Goal: Information Seeking & Learning: Learn about a topic

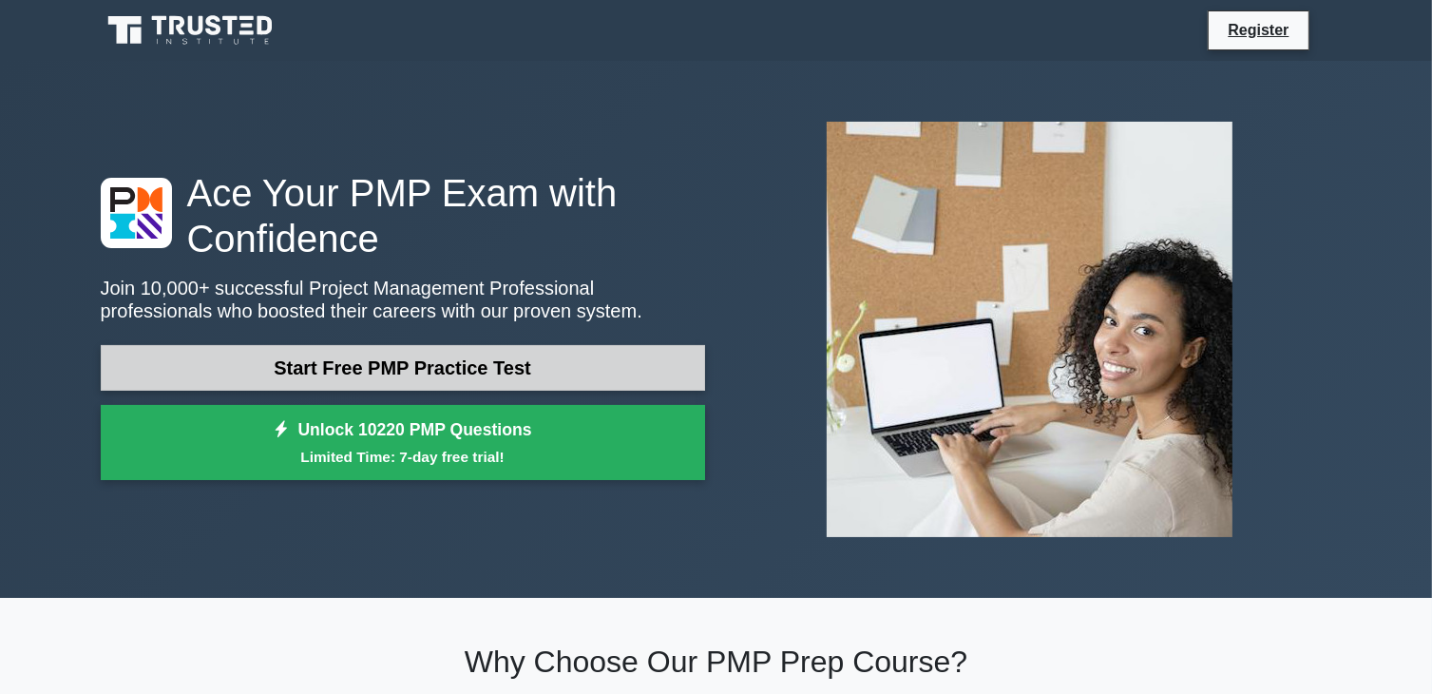
click at [468, 368] on link "Start Free PMP Practice Test" at bounding box center [403, 368] width 604 height 46
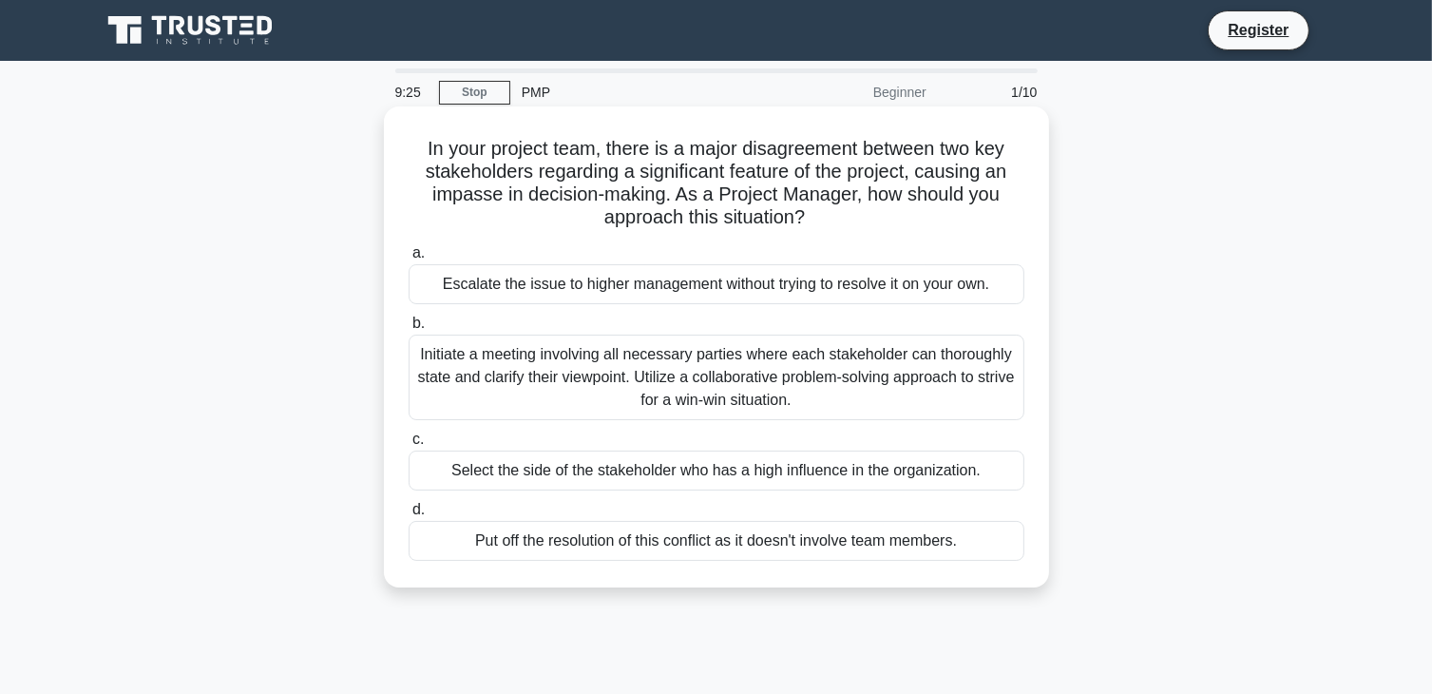
click at [768, 375] on div "Initiate a meeting involving all necessary parties where each stakeholder can t…" at bounding box center [717, 378] width 616 height 86
click at [409, 330] on input "b. Initiate a meeting involving all necessary parties where each stakeholder ca…" at bounding box center [409, 323] width 0 height 12
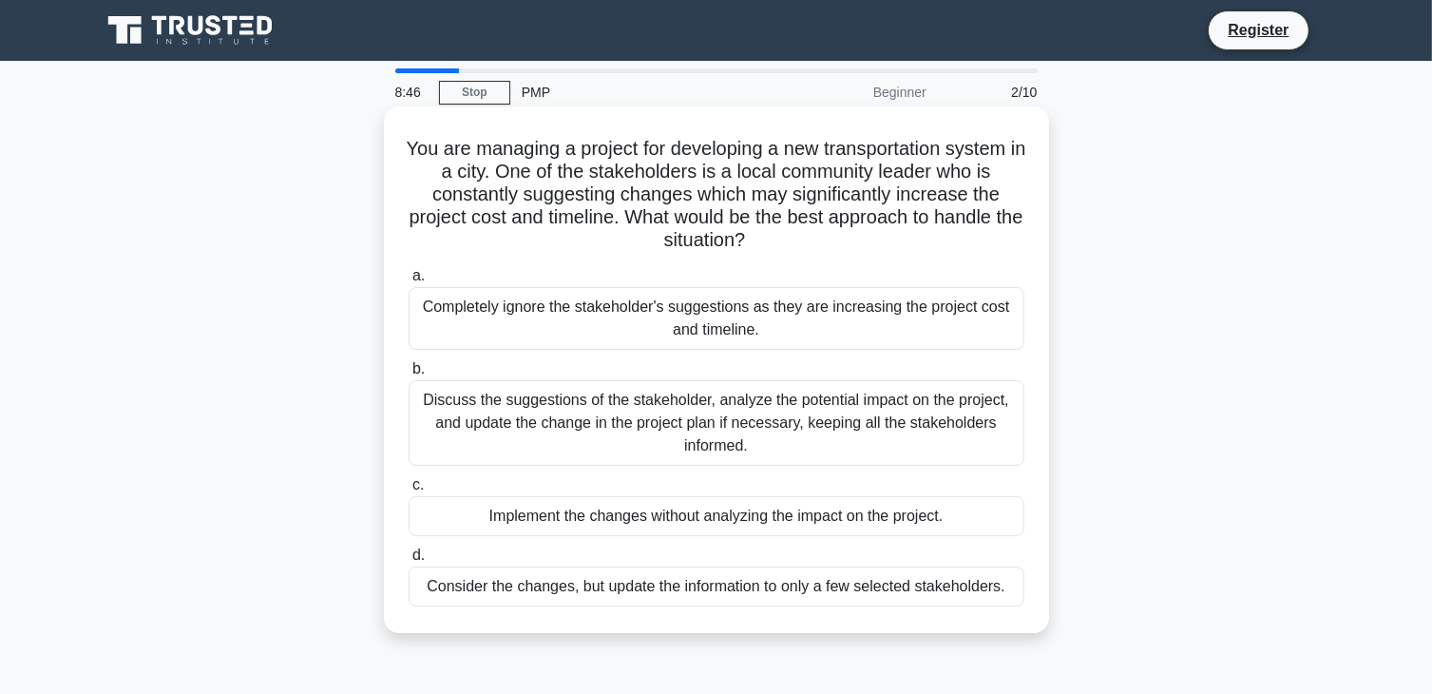
click at [888, 415] on div "Discuss the suggestions of the stakeholder, analyze the potential impact on the…" at bounding box center [717, 423] width 616 height 86
click at [409, 375] on input "b. Discuss the suggestions of the stakeholder, analyze the potential impact on …" at bounding box center [409, 369] width 0 height 12
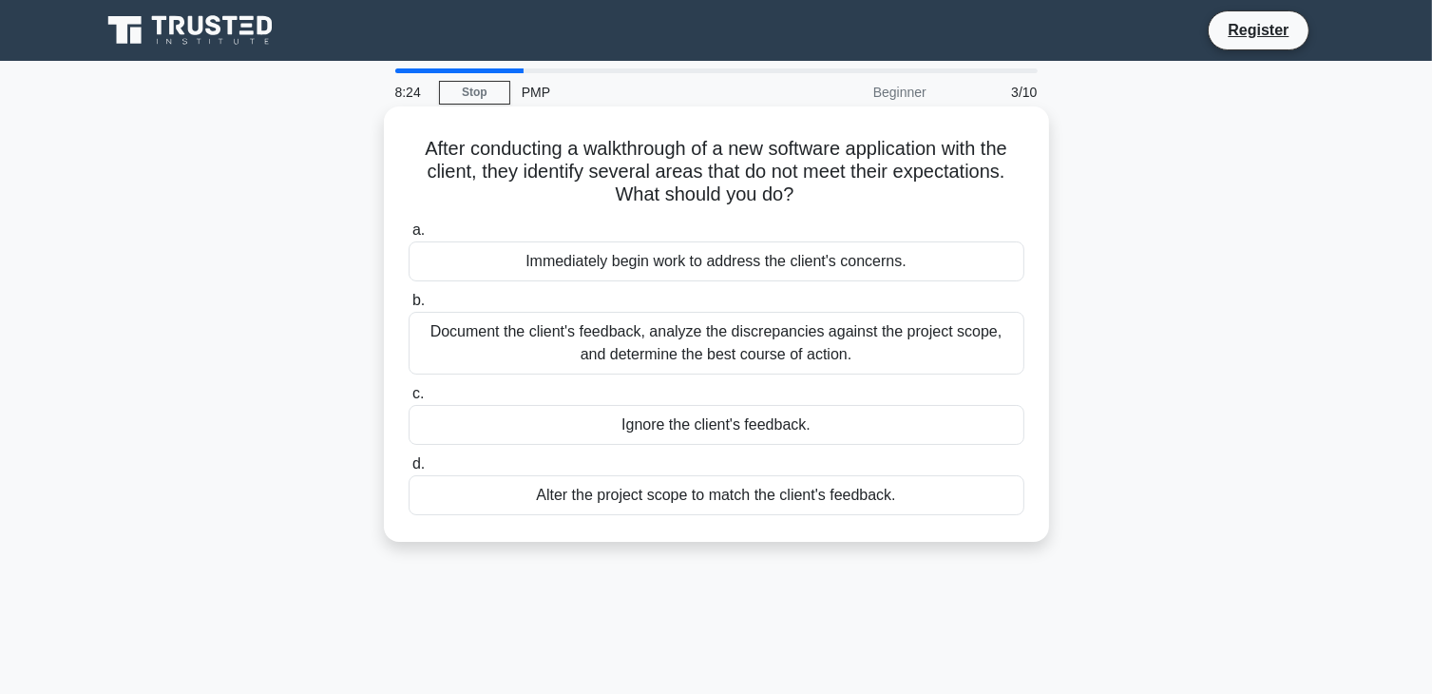
click at [894, 334] on div "Document the client's feedback, analyze the discrepancies against the project s…" at bounding box center [717, 343] width 616 height 63
click at [409, 307] on input "b. Document the client's feedback, analyze the discrepancies against the projec…" at bounding box center [409, 301] width 0 height 12
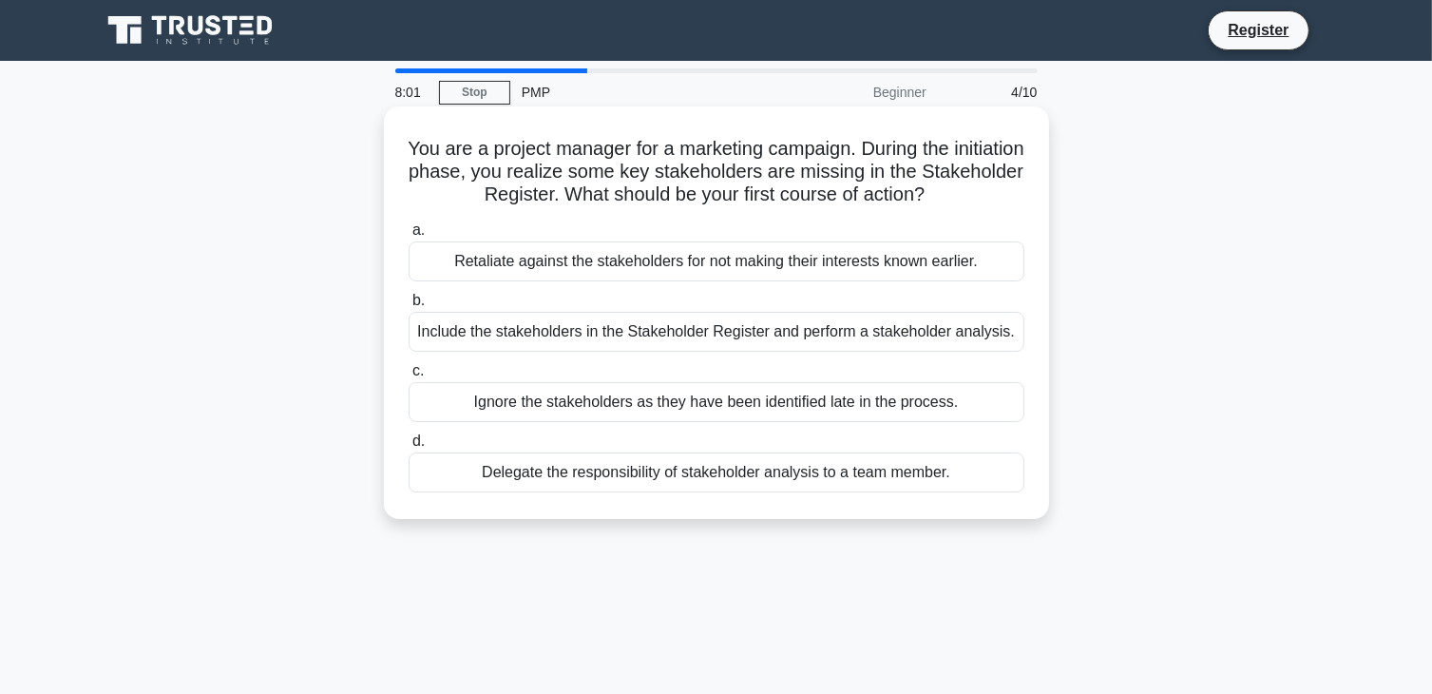
click at [930, 329] on div "Include the stakeholders in the Stakeholder Register and perform a stakeholder …" at bounding box center [717, 332] width 616 height 40
click at [409, 307] on input "b. Include the stakeholders in the Stakeholder Register and perform a stakehold…" at bounding box center [409, 301] width 0 height 12
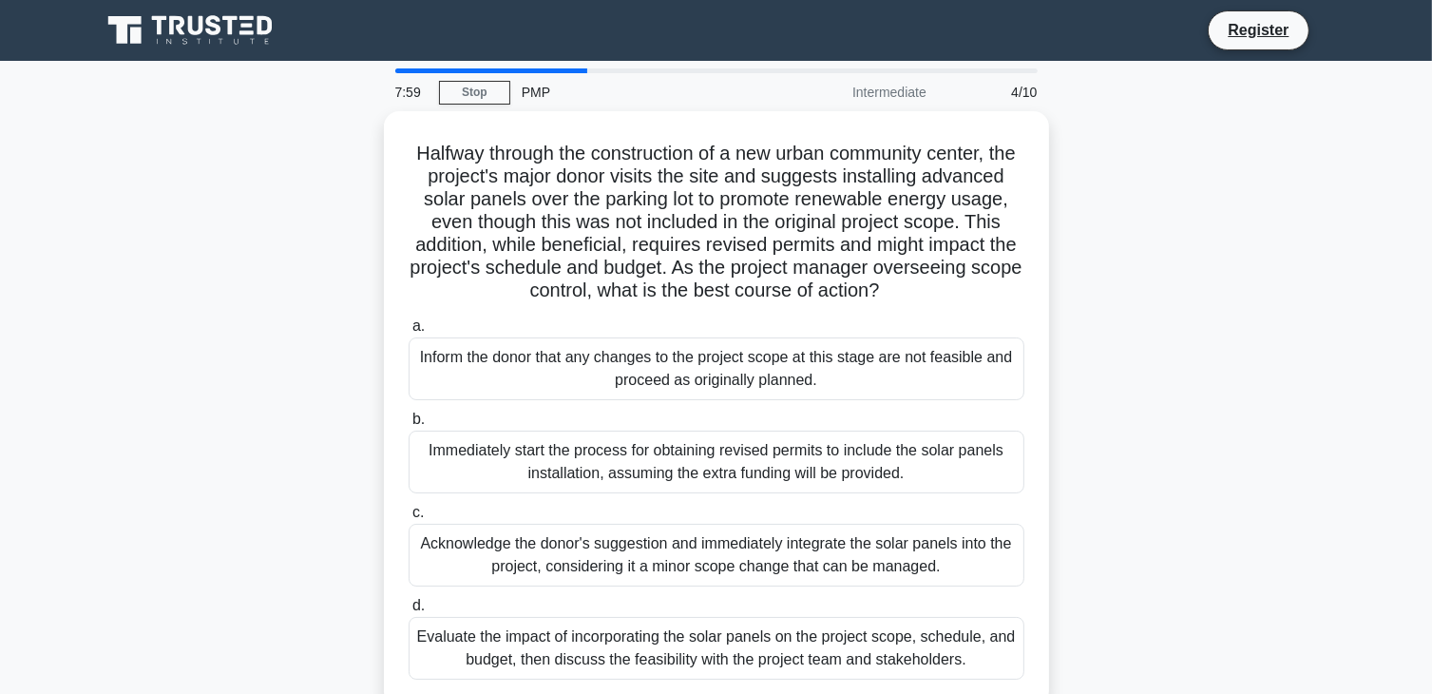
click at [1101, 279] on div "Halfway through the construction of a new urban community center, the project's…" at bounding box center [716, 420] width 1255 height 618
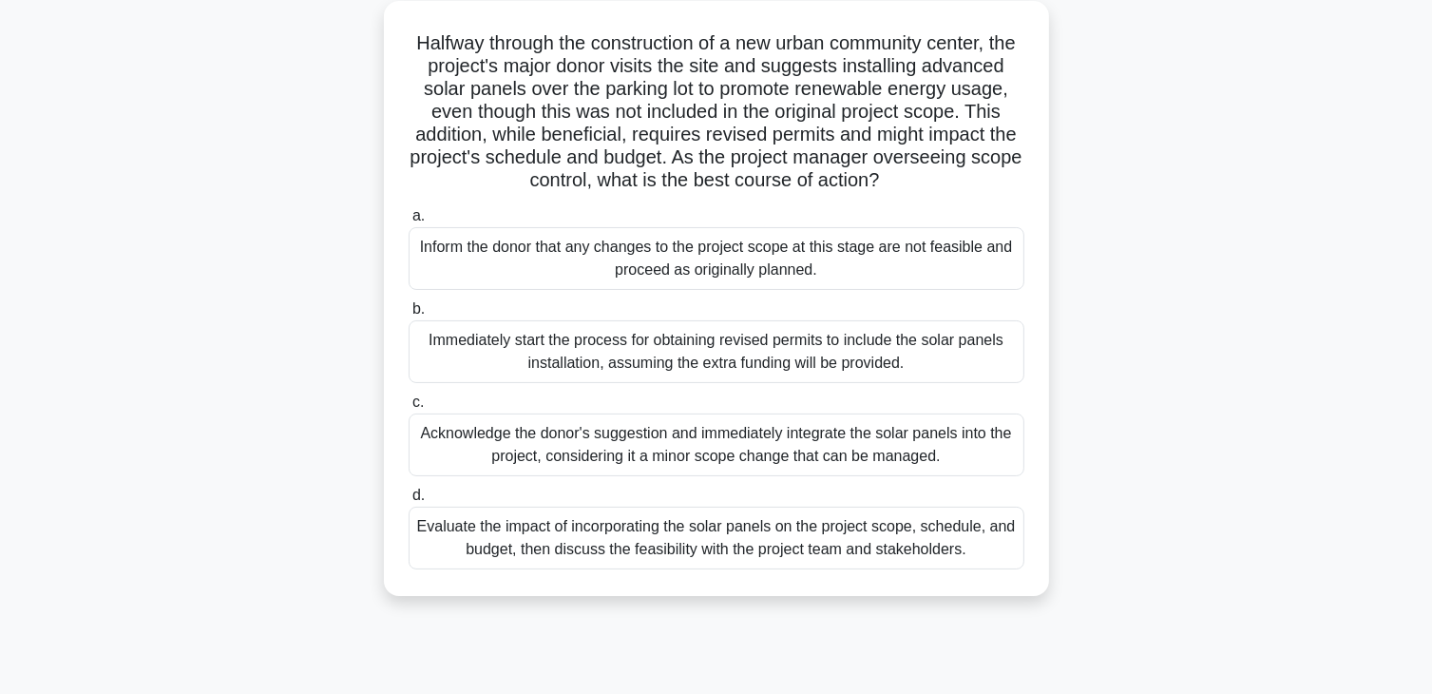
scroll to position [114, 0]
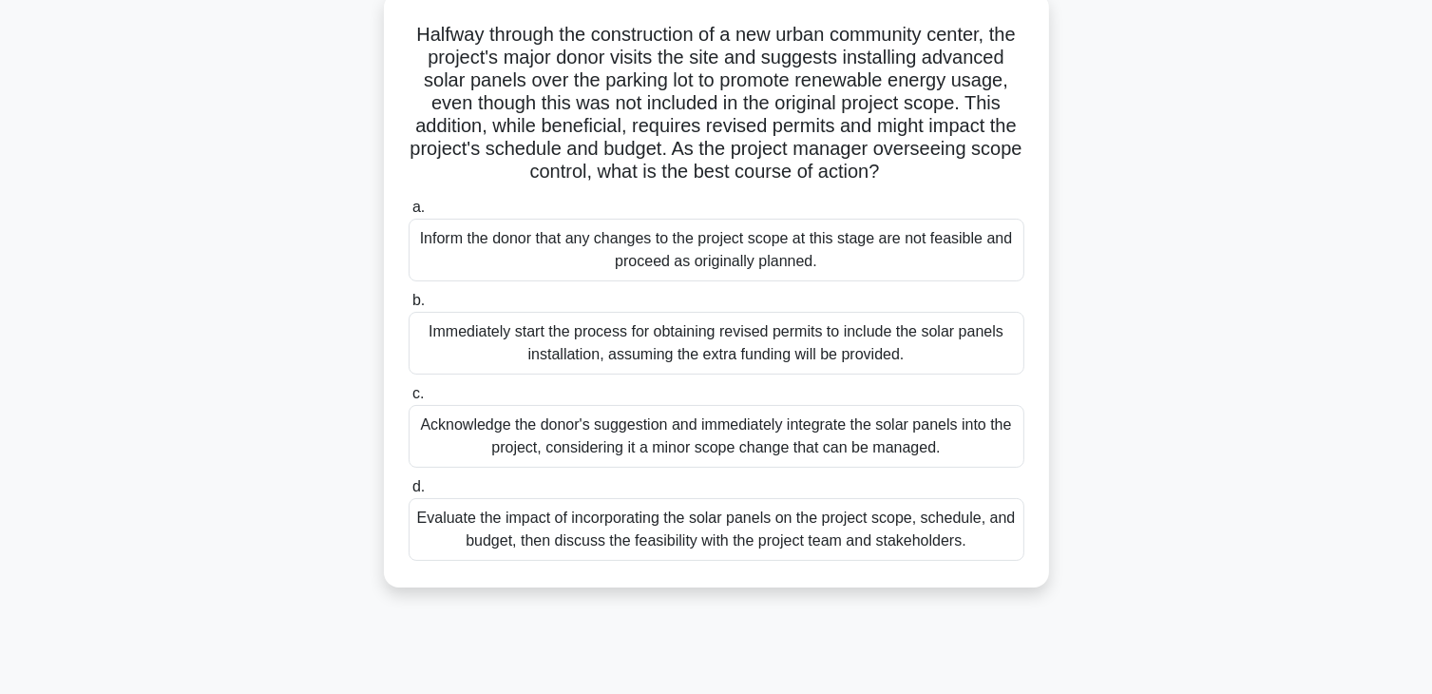
click at [868, 552] on div "Evaluate the impact of incorporating the solar panels on the project scope, sch…" at bounding box center [717, 529] width 616 height 63
click at [409, 493] on input "d. Evaluate the impact of incorporating the solar panels on the project scope, …" at bounding box center [409, 487] width 0 height 12
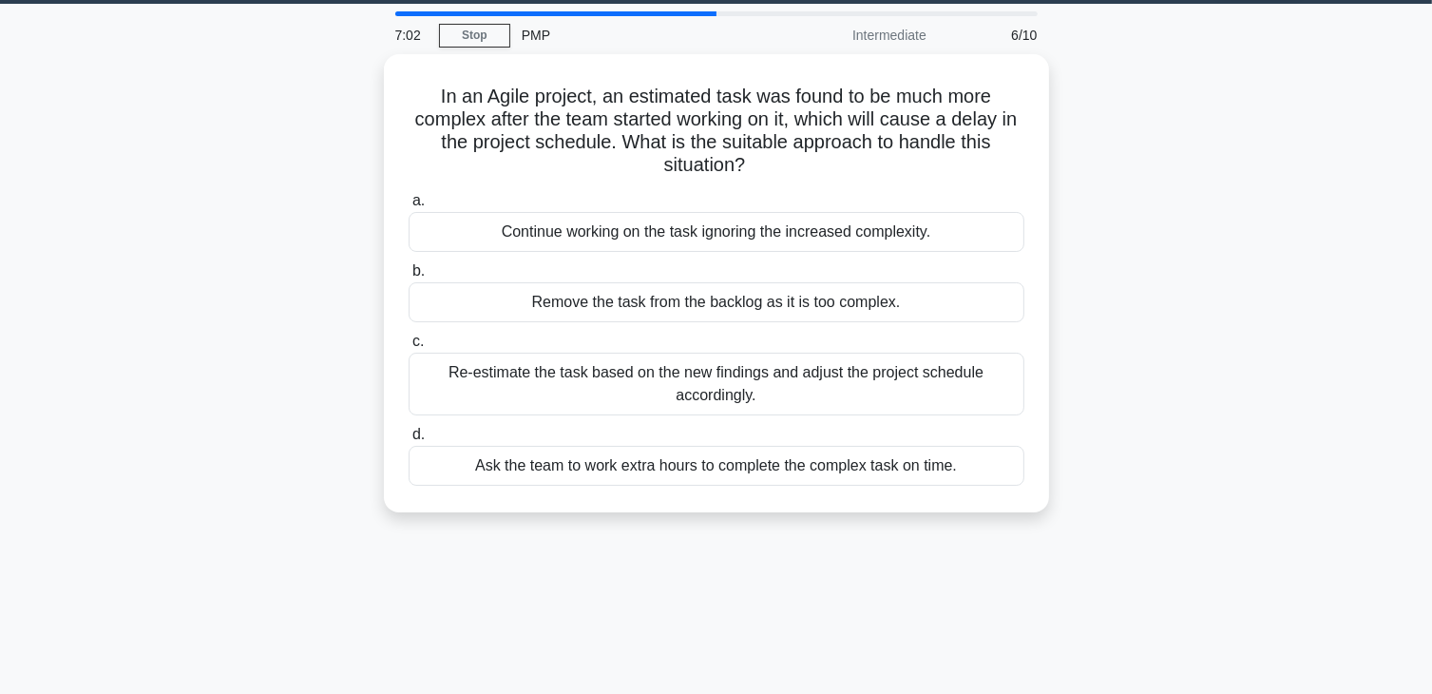
scroll to position [36, 0]
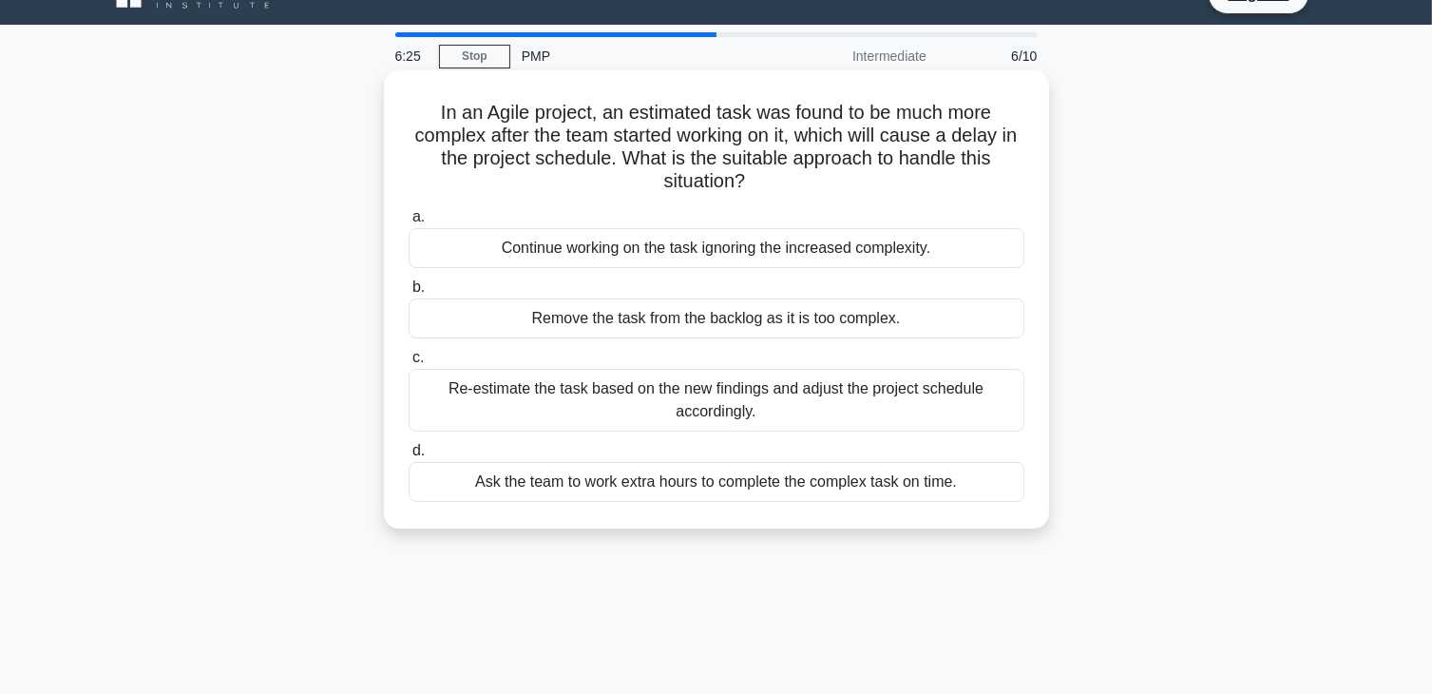
click at [931, 405] on div "Re-estimate the task based on the new findings and adjust the project schedule …" at bounding box center [717, 400] width 616 height 63
click at [409, 364] on input "c. Re-estimate the task based on the new findings and adjust the project schedu…" at bounding box center [409, 358] width 0 height 12
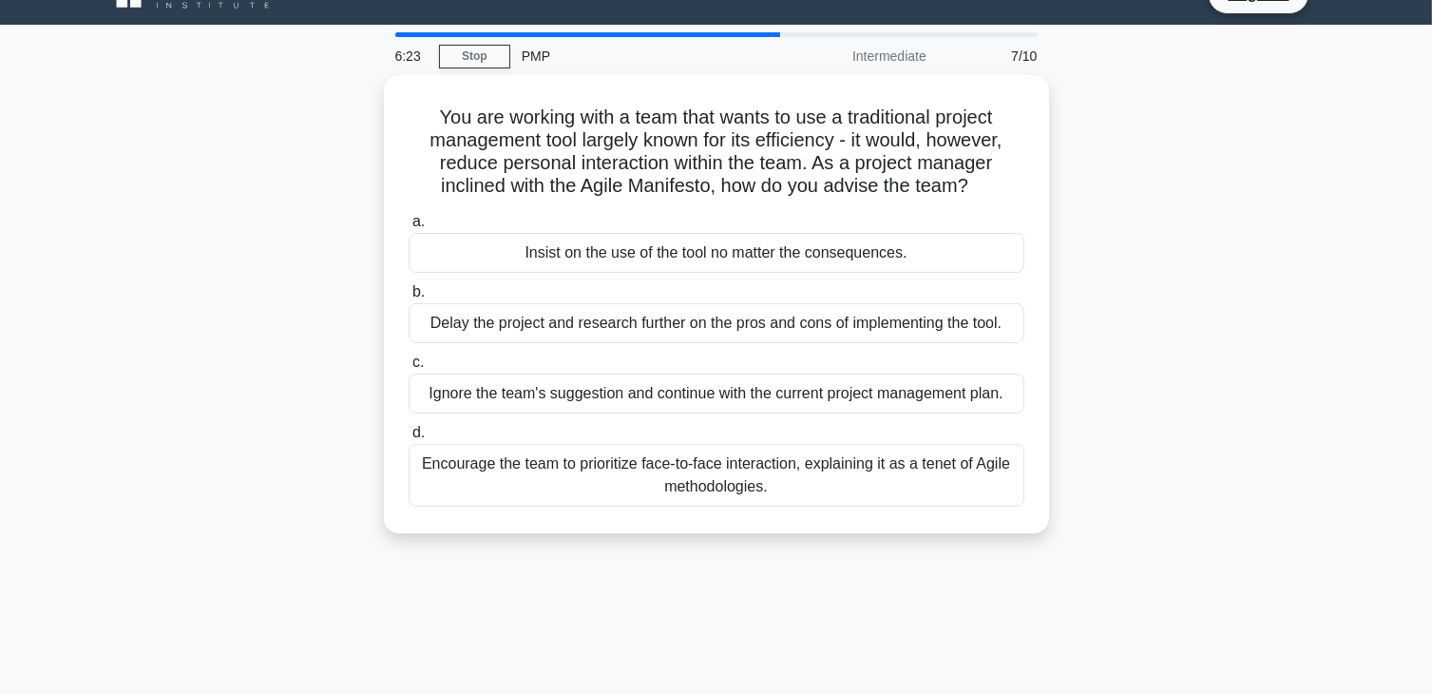
scroll to position [0, 0]
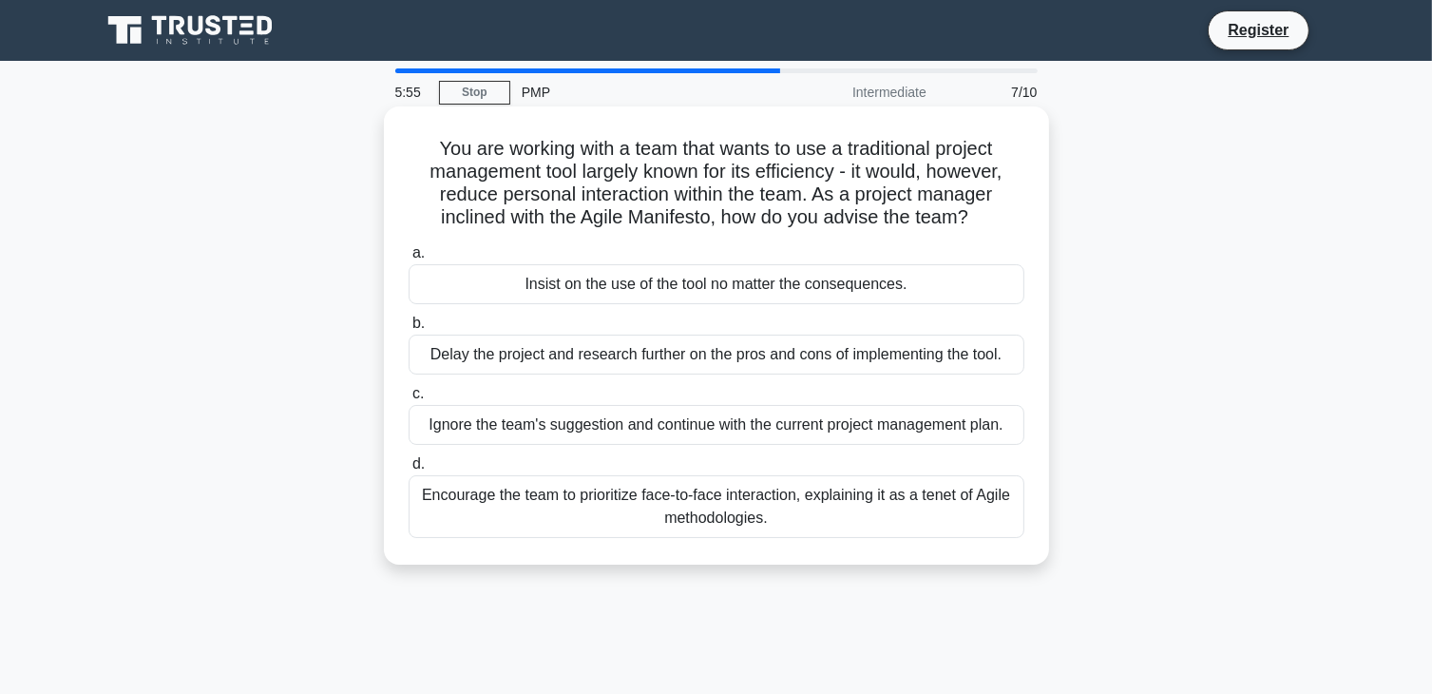
click at [828, 510] on div "Encourage the team to prioritize face-to-face interaction, explaining it as a t…" at bounding box center [717, 506] width 616 height 63
click at [409, 470] on input "d. Encourage the team to prioritize face-to-face interaction, explaining it as …" at bounding box center [409, 464] width 0 height 12
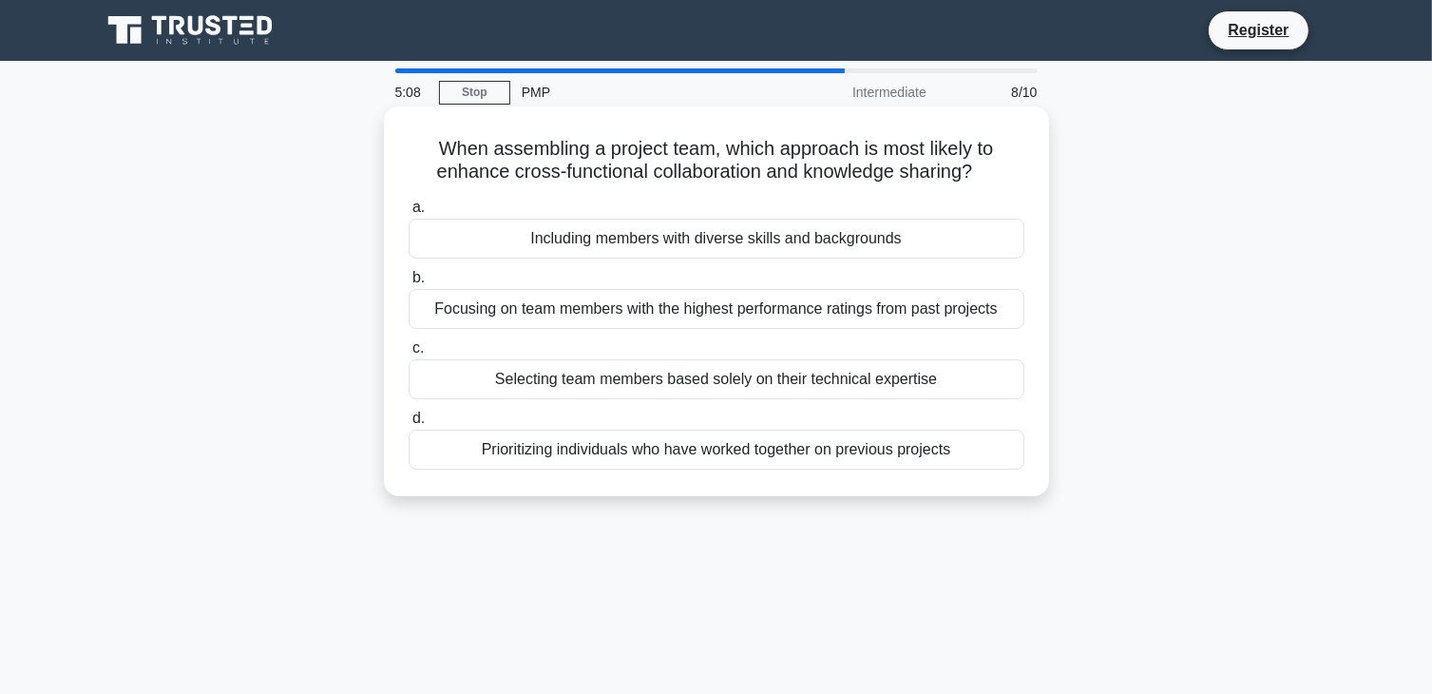
click at [914, 378] on div "Selecting team members based solely on their technical expertise" at bounding box center [717, 379] width 616 height 40
click at [409, 355] on input "c. Selecting team members based solely on their technical expertise" at bounding box center [409, 348] width 0 height 12
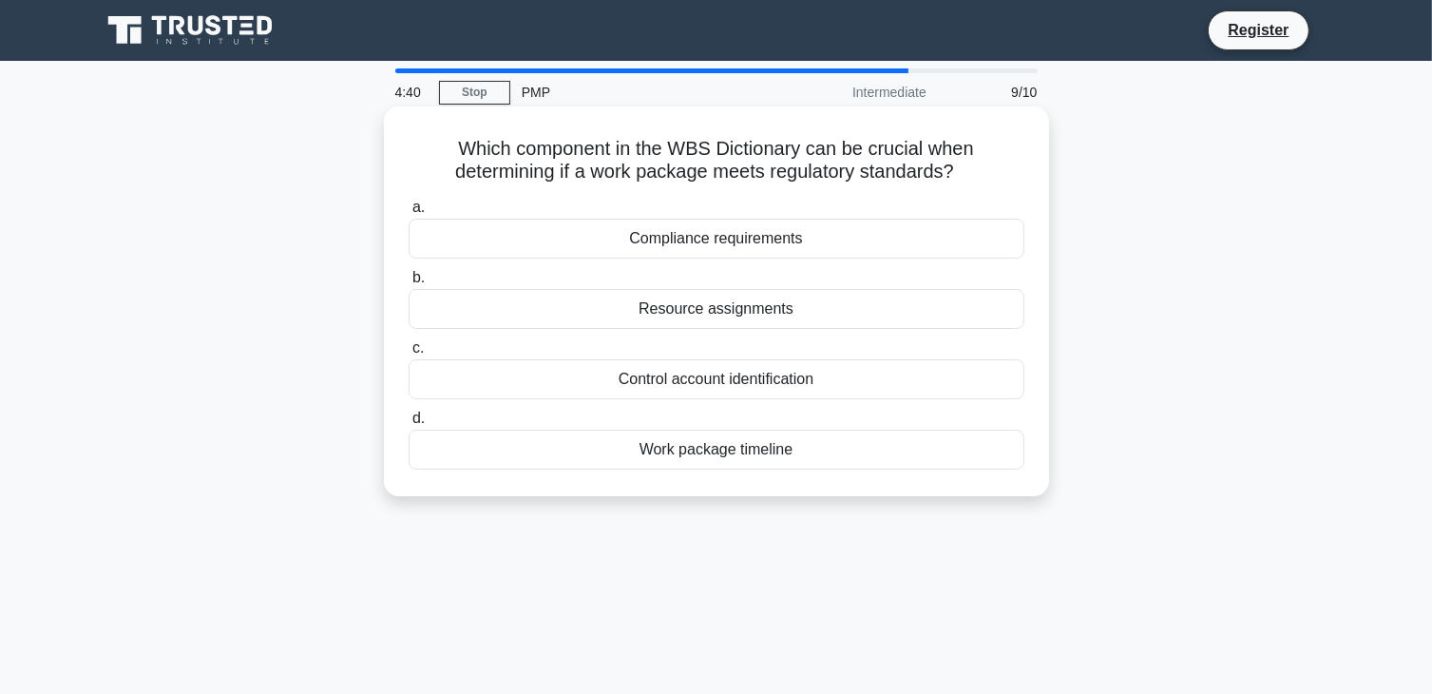
click at [839, 237] on div "Compliance requirements" at bounding box center [717, 239] width 616 height 40
click at [409, 214] on input "a. Compliance requirements" at bounding box center [409, 207] width 0 height 12
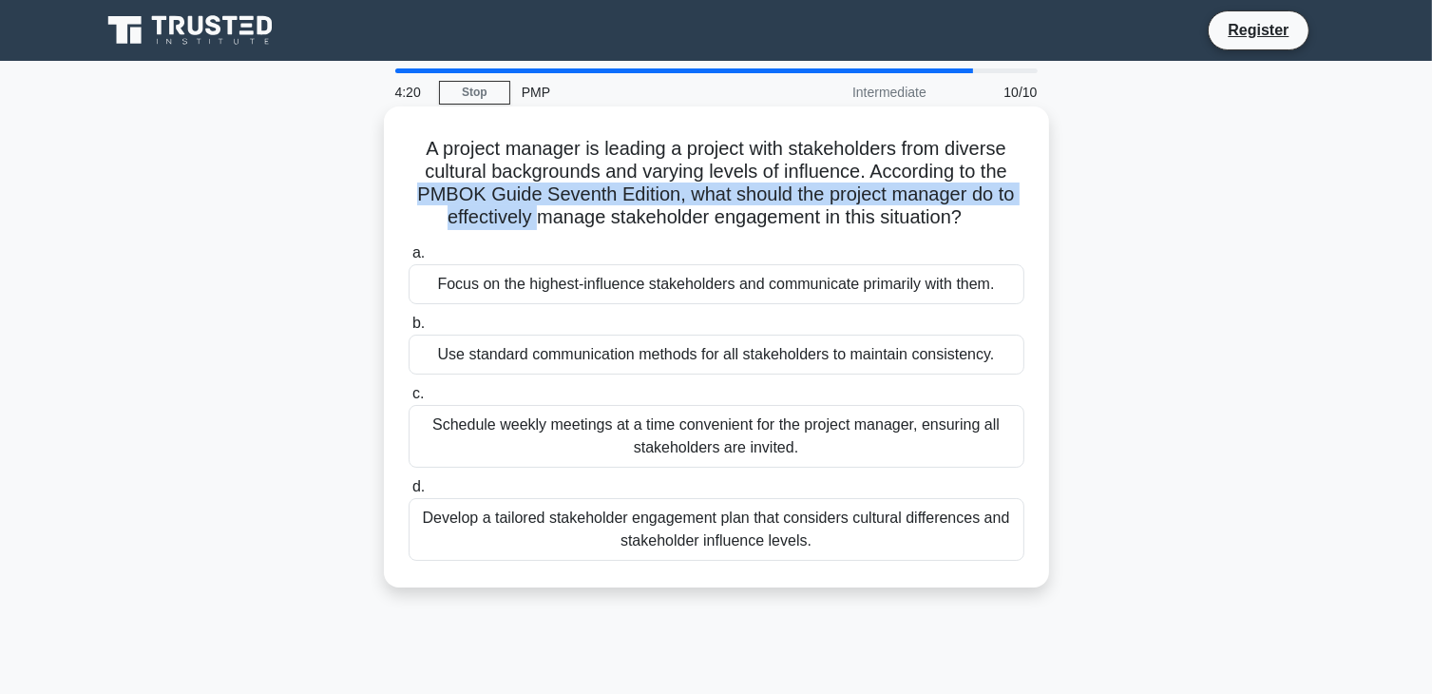
drag, startPoint x: 415, startPoint y: 193, endPoint x: 538, endPoint y: 206, distance: 123.3
click at [538, 206] on h5 "A project manager is leading a project with stakeholders from diverse cultural …" at bounding box center [717, 183] width 620 height 93
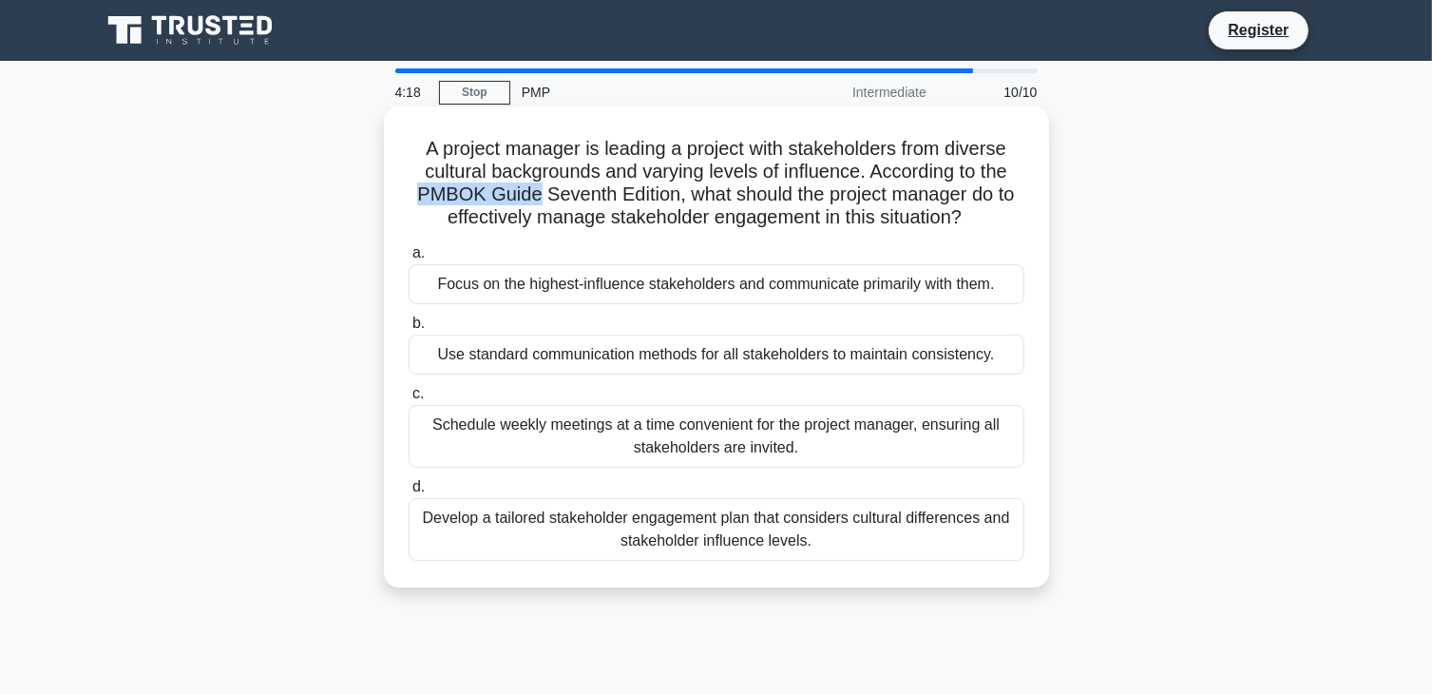
copy h5 "PMBOK Guide"
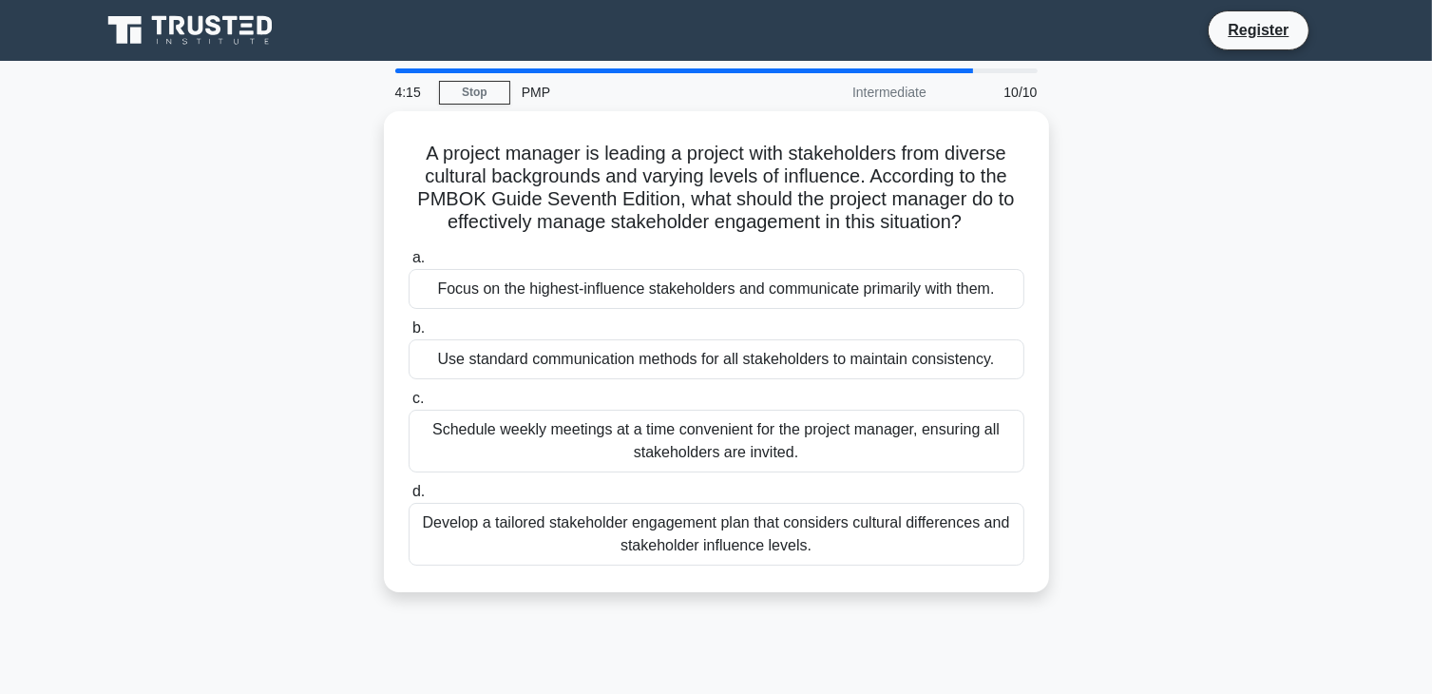
click at [1081, 233] on div "A project manager is leading a project with stakeholders from diverse cultural …" at bounding box center [716, 363] width 1255 height 504
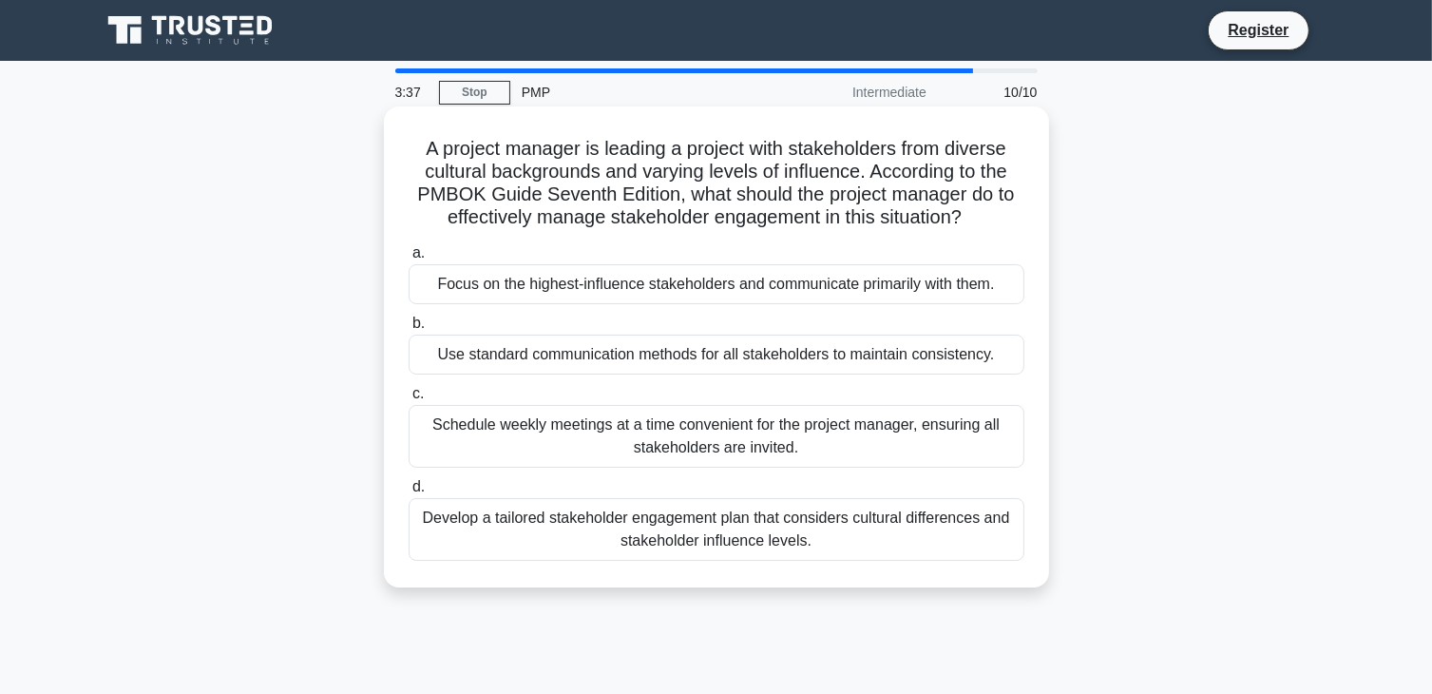
click at [944, 522] on div "Develop a tailored stakeholder engagement plan that considers cultural differen…" at bounding box center [717, 529] width 616 height 63
click at [409, 493] on input "d. Develop a tailored stakeholder engagement plan that considers cultural diffe…" at bounding box center [409, 487] width 0 height 12
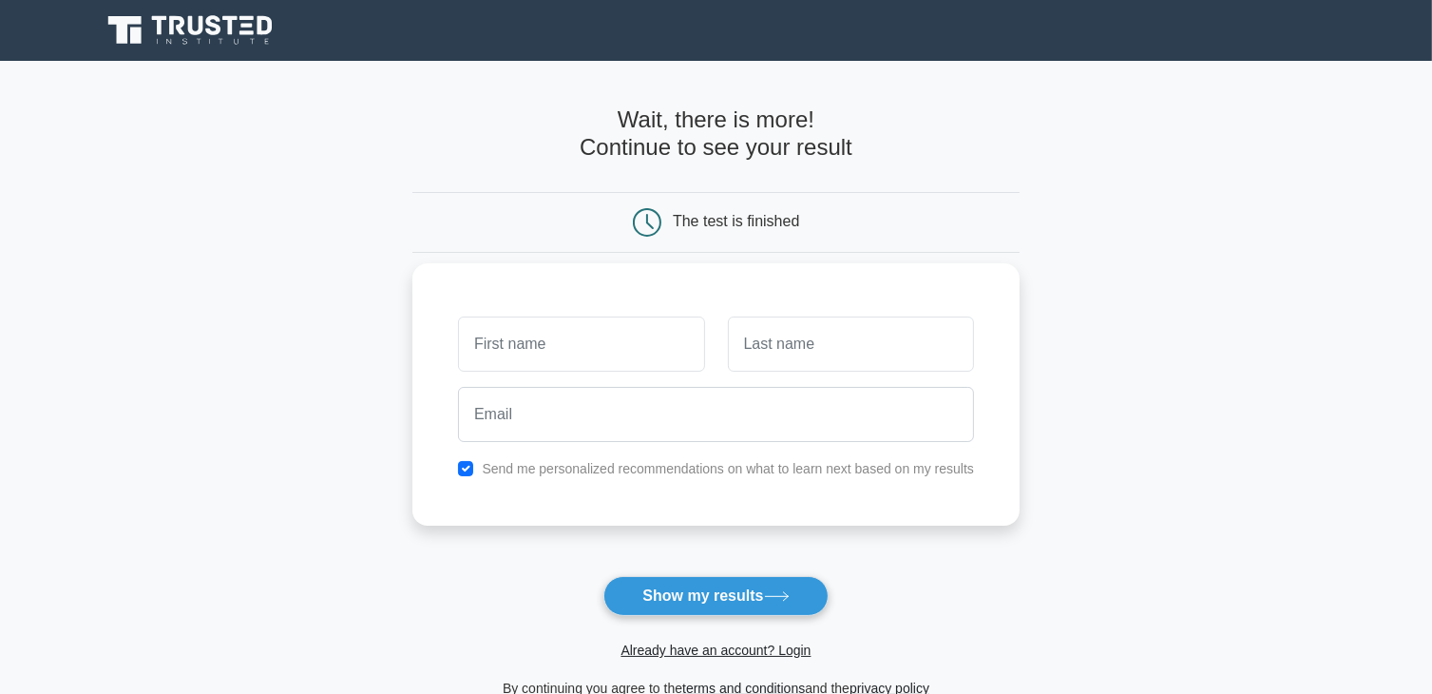
click at [627, 339] on input "text" at bounding box center [581, 344] width 246 height 55
type input "as"
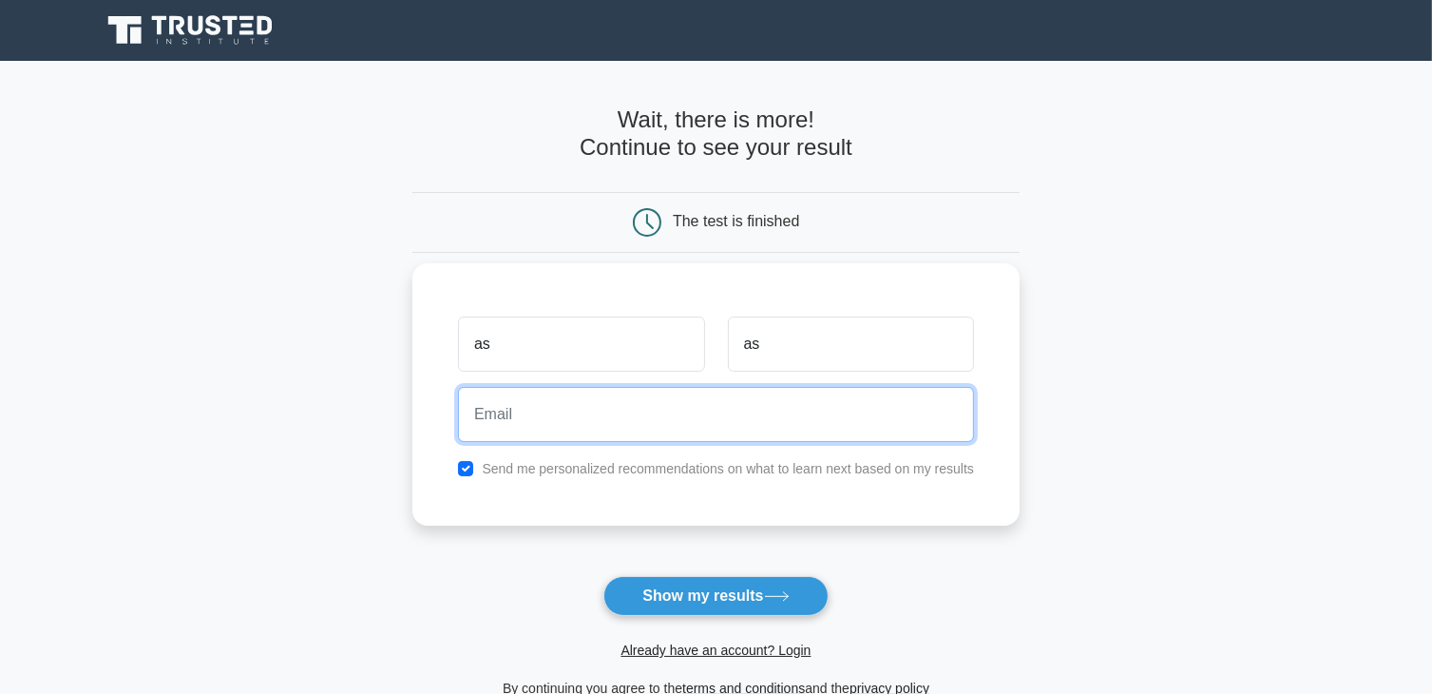
click at [578, 426] on input "email" at bounding box center [716, 414] width 516 height 55
type input "mmodi.bharti@gmail.com"
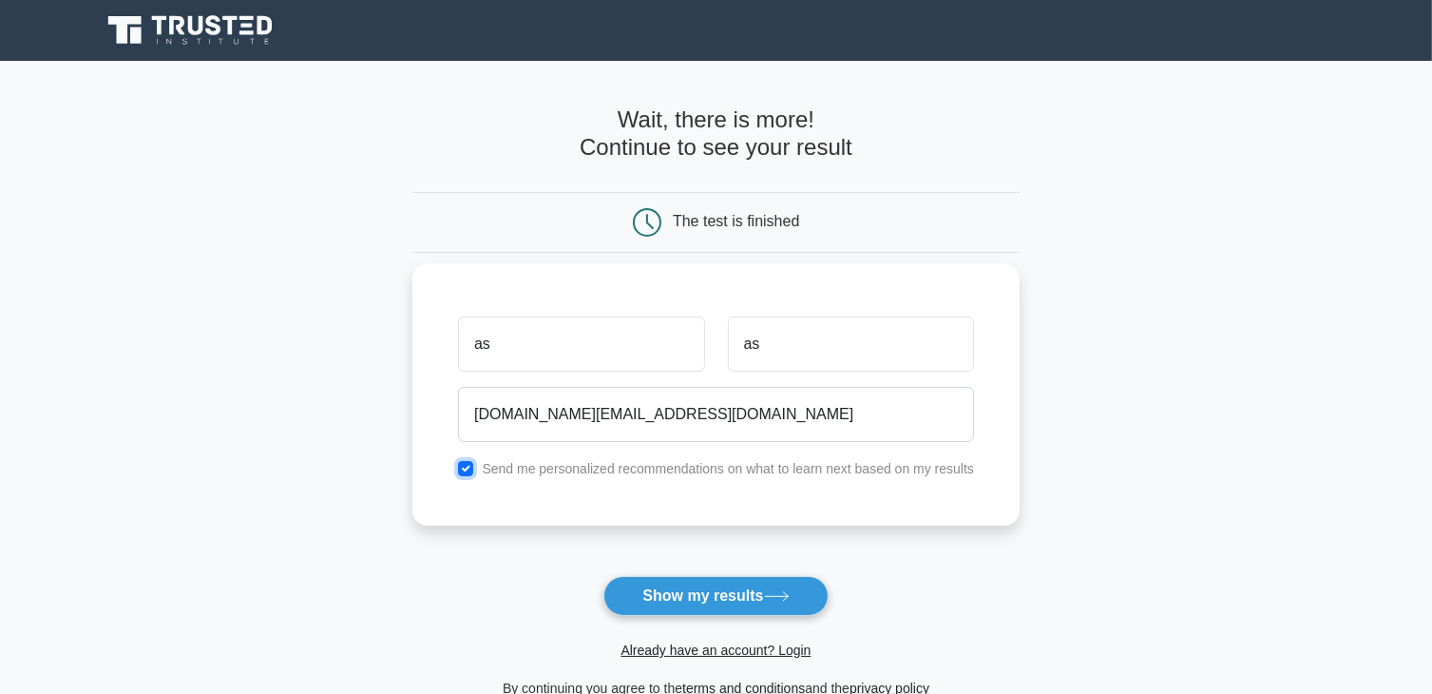
click at [459, 465] on input "checkbox" at bounding box center [465, 468] width 15 height 15
checkbox input "false"
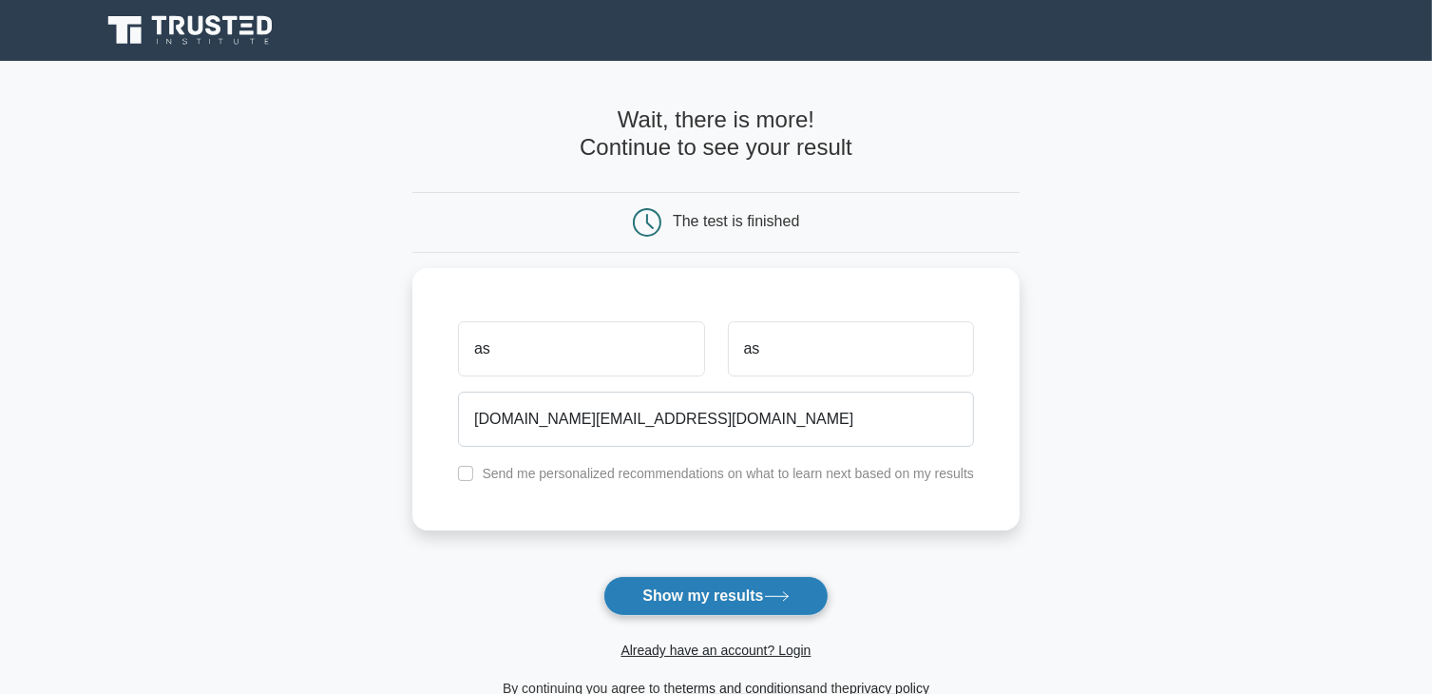
click at [646, 609] on button "Show my results" at bounding box center [716, 596] width 224 height 40
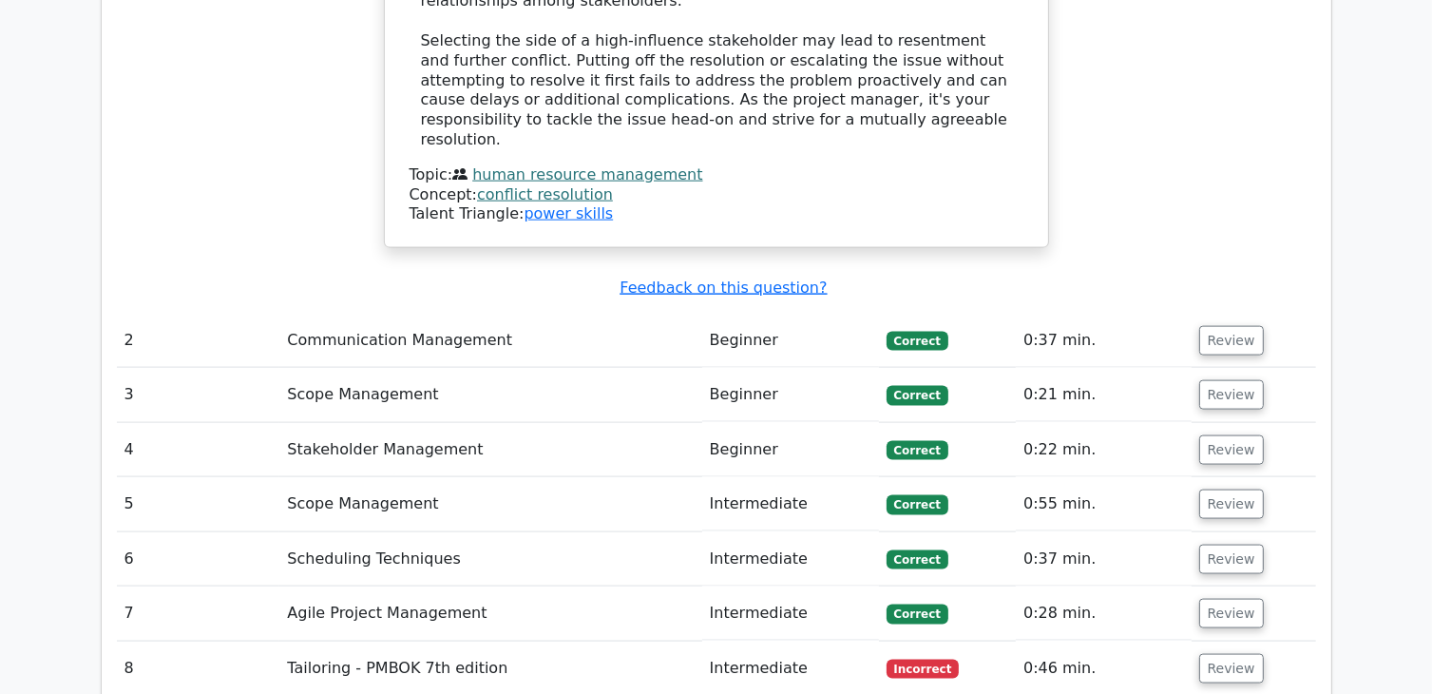
scroll to position [2509, 0]
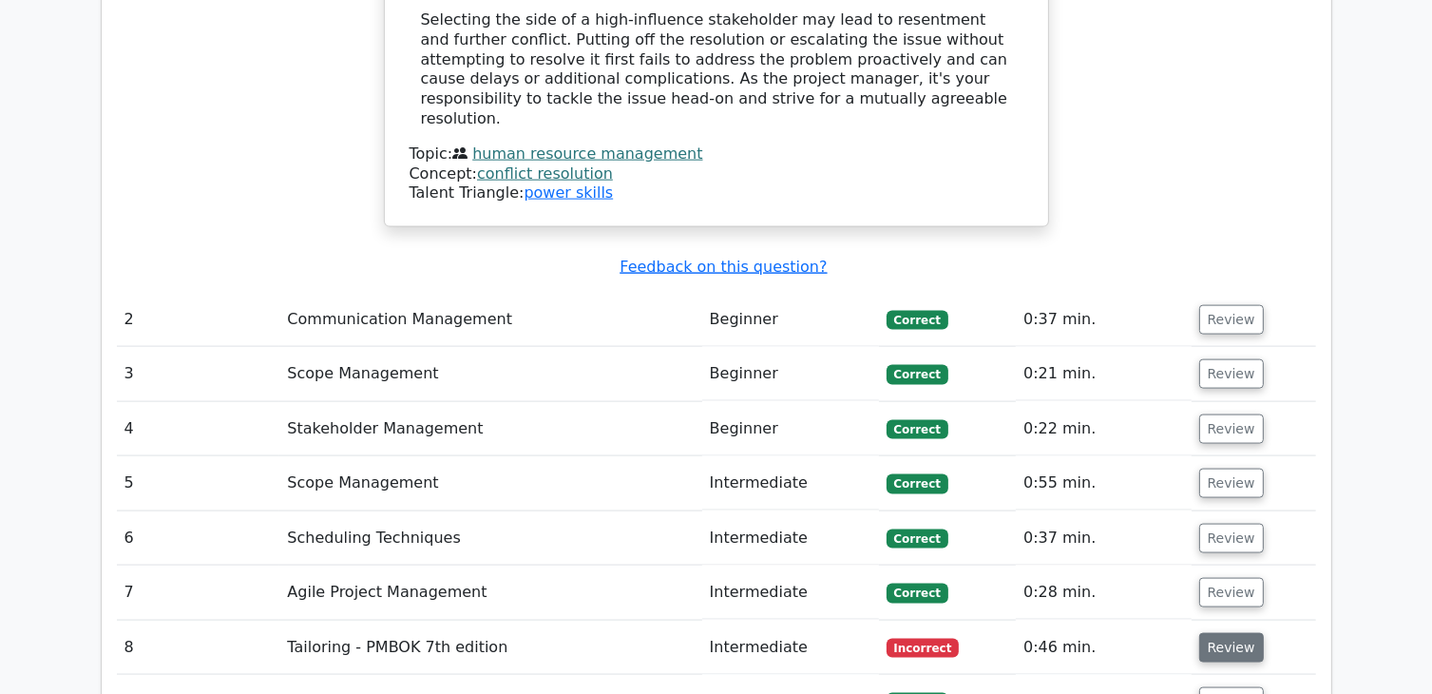
click at [1217, 633] on button "Review" at bounding box center [1231, 647] width 65 height 29
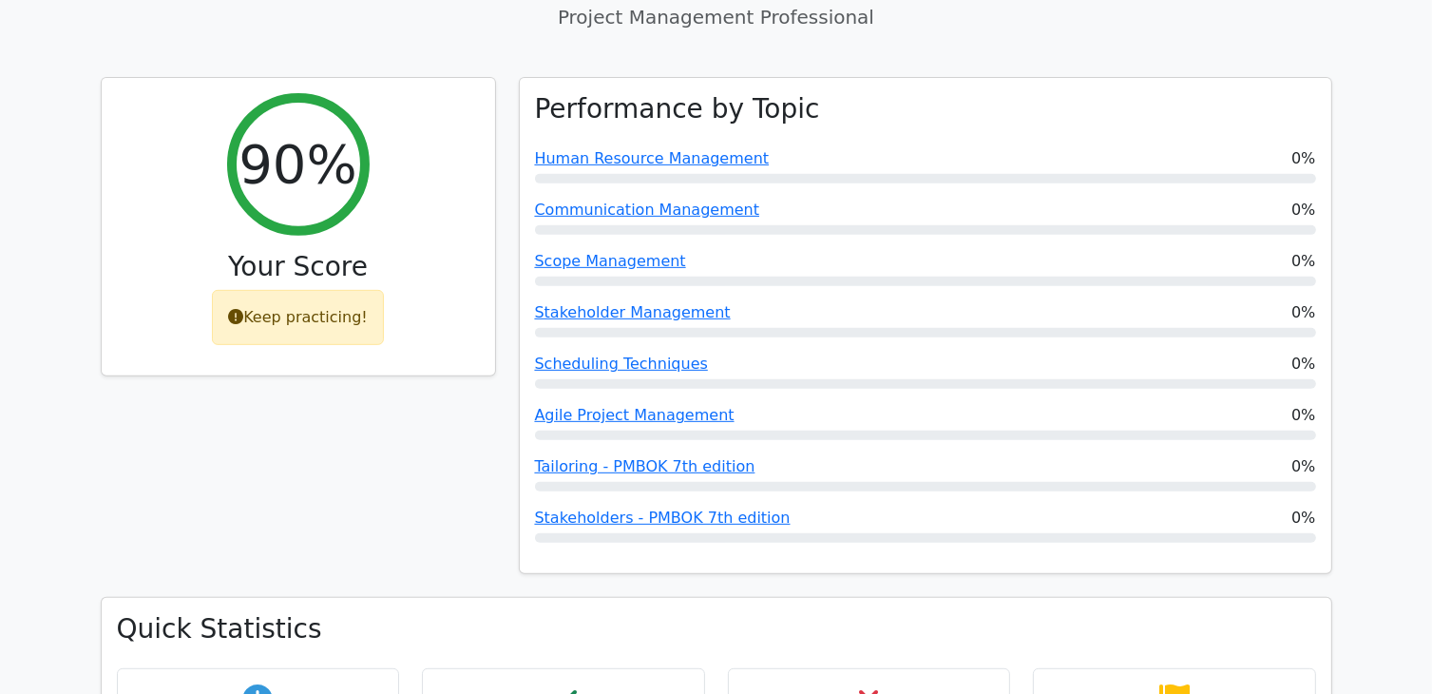
scroll to position [608, 0]
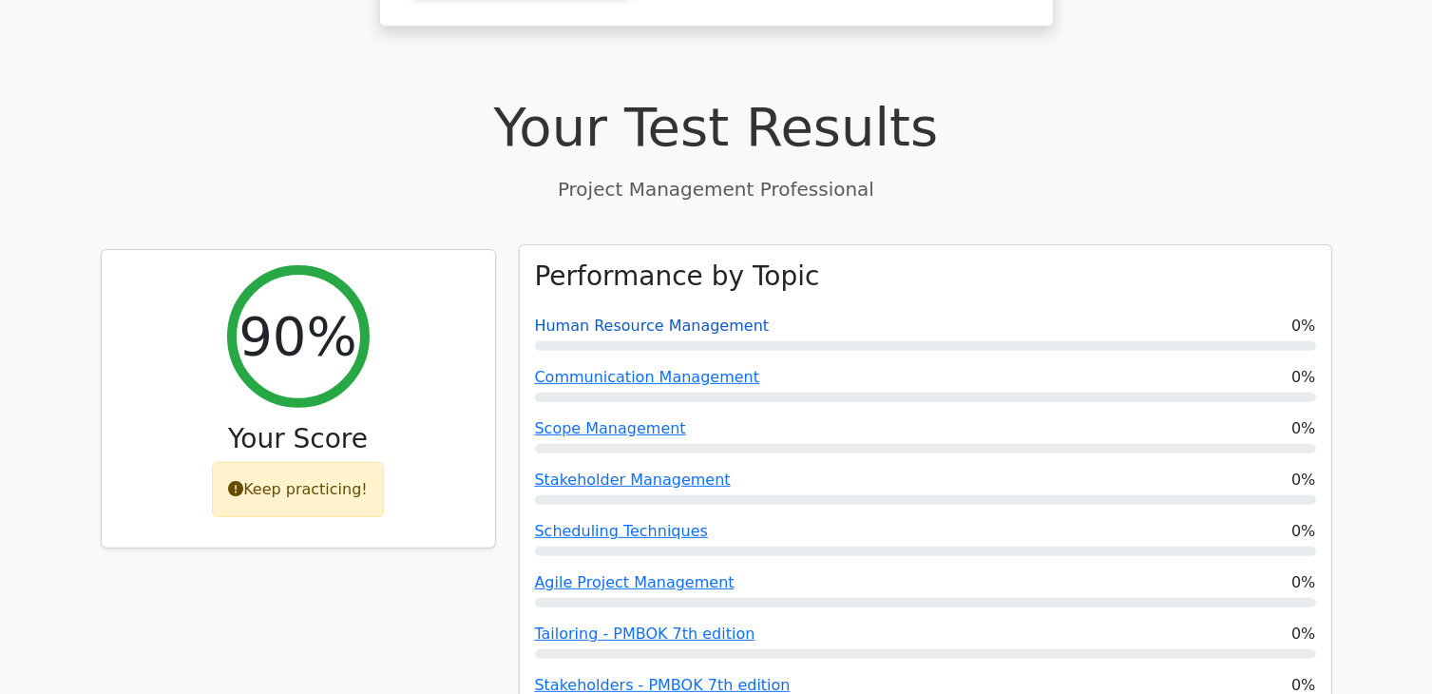
click at [710, 317] on link "Human Resource Management" at bounding box center [652, 326] width 235 height 18
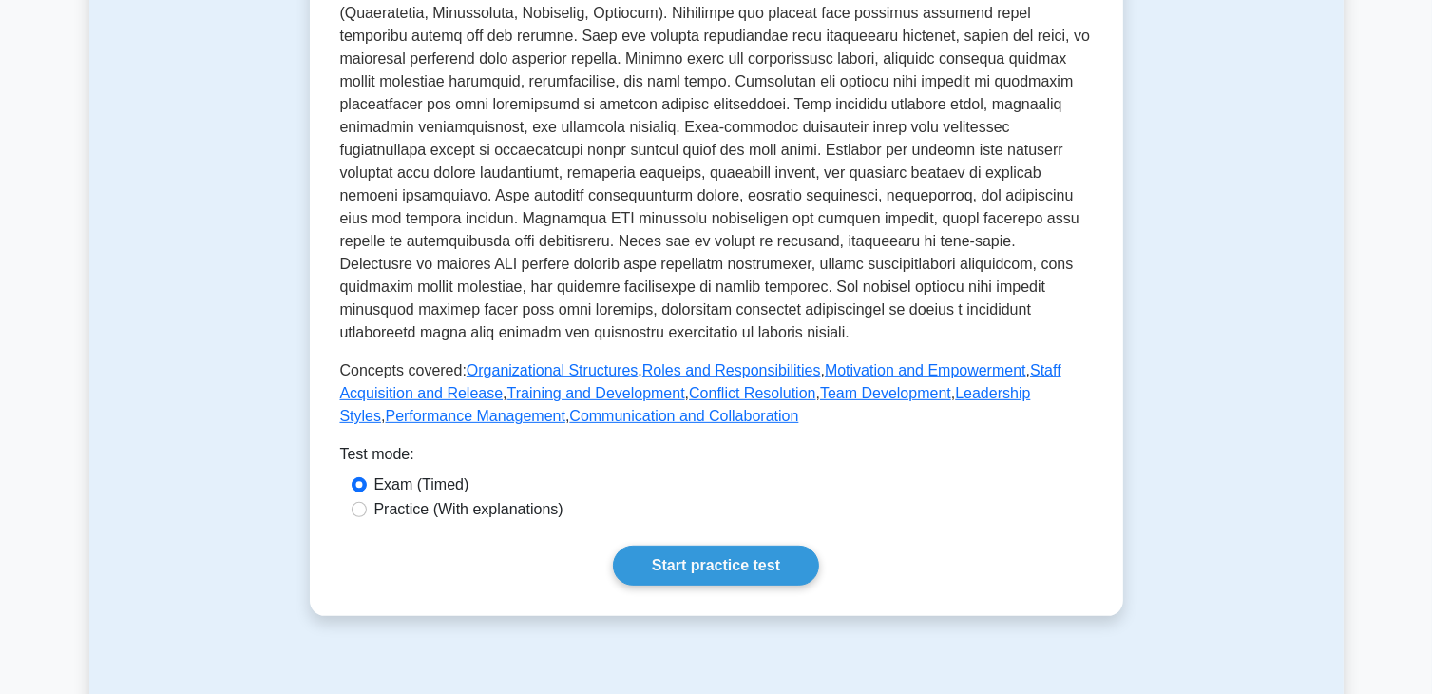
scroll to position [641, 0]
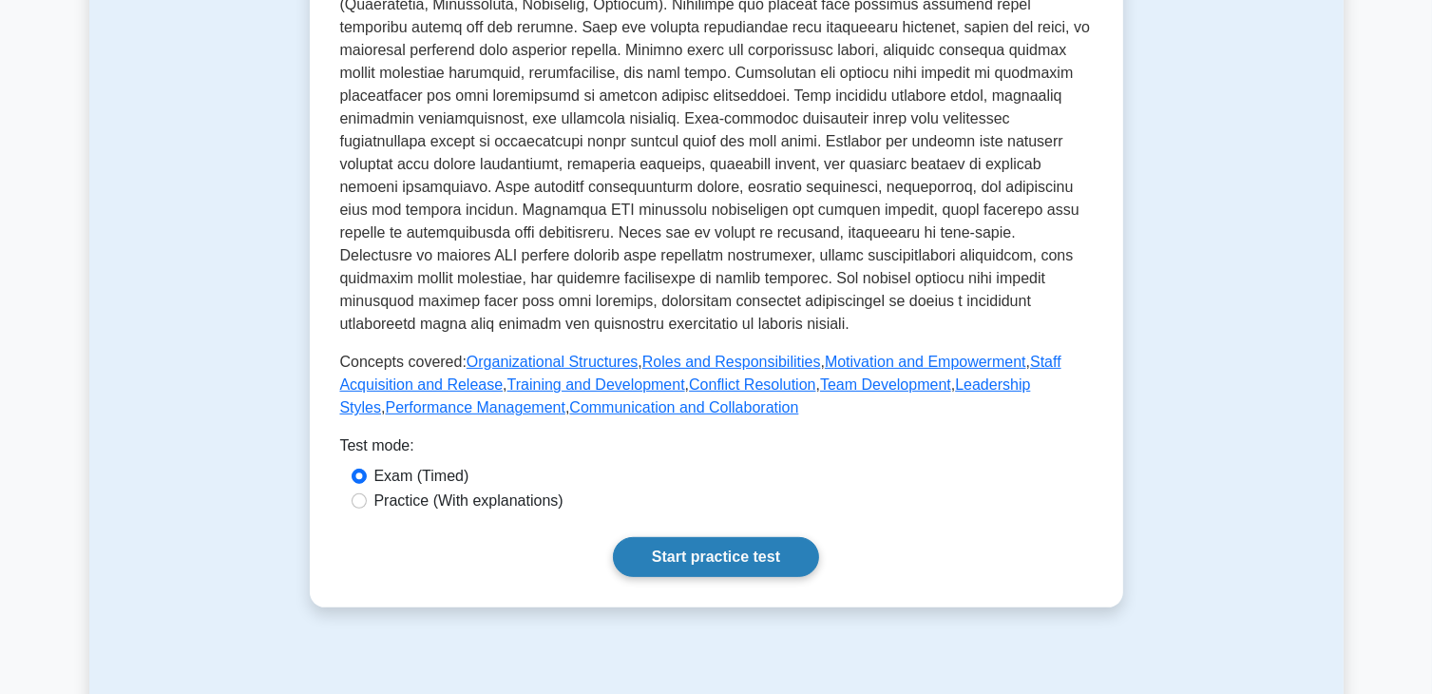
click at [753, 539] on link "Start practice test" at bounding box center [716, 557] width 206 height 40
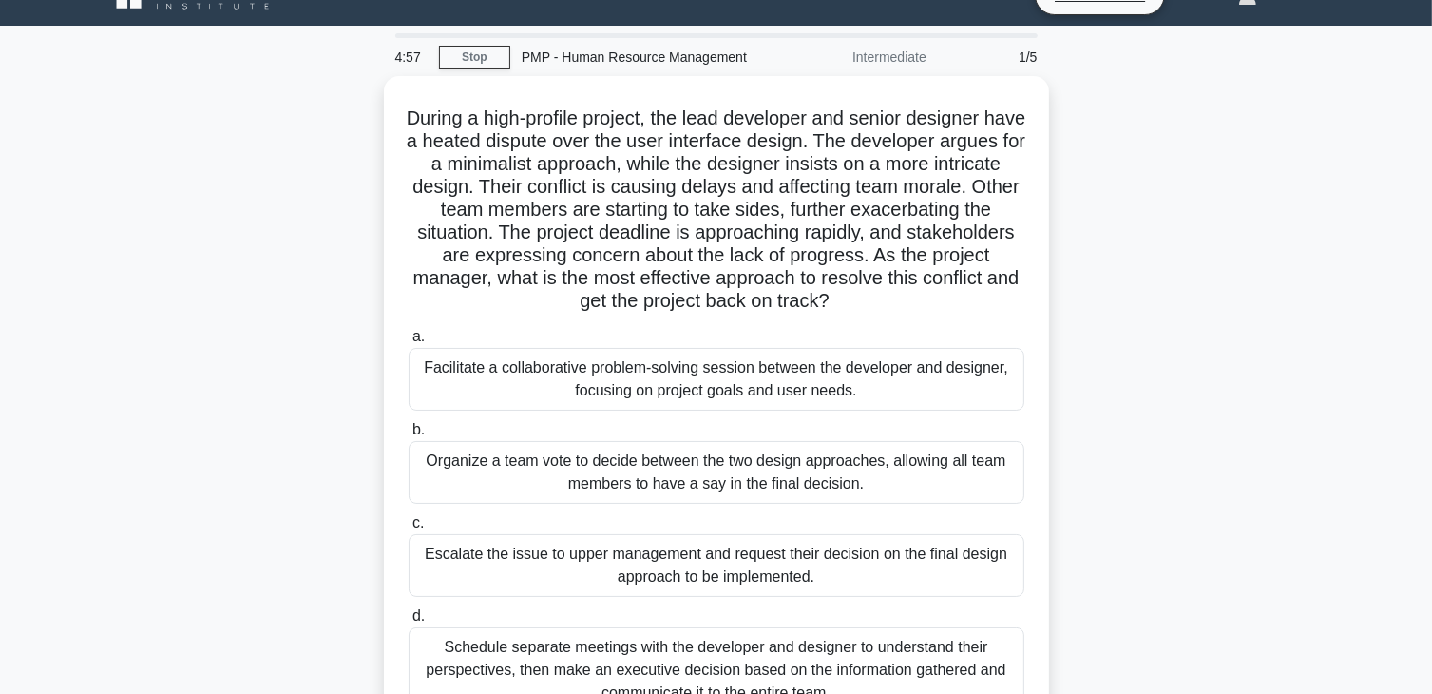
scroll to position [38, 0]
